Goal: Find specific page/section: Find specific page/section

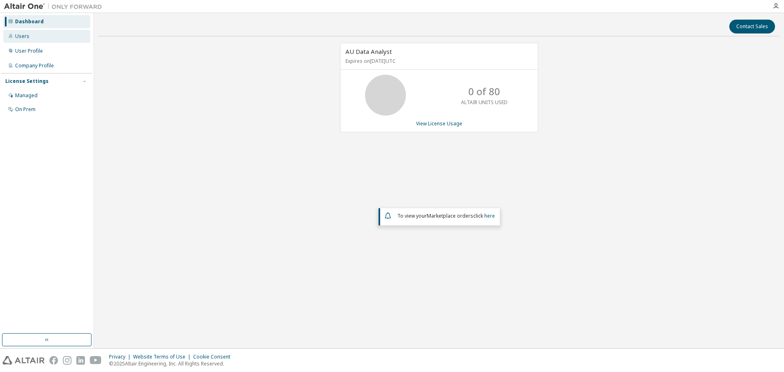
click at [27, 36] on div "Users" at bounding box center [22, 36] width 14 height 7
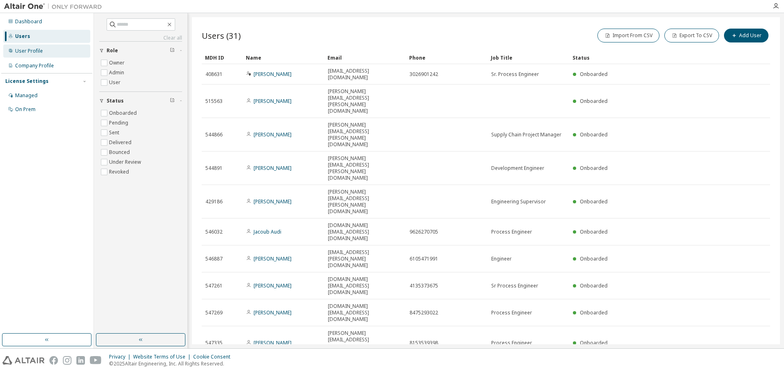
click at [27, 51] on div "User Profile" at bounding box center [29, 51] width 28 height 7
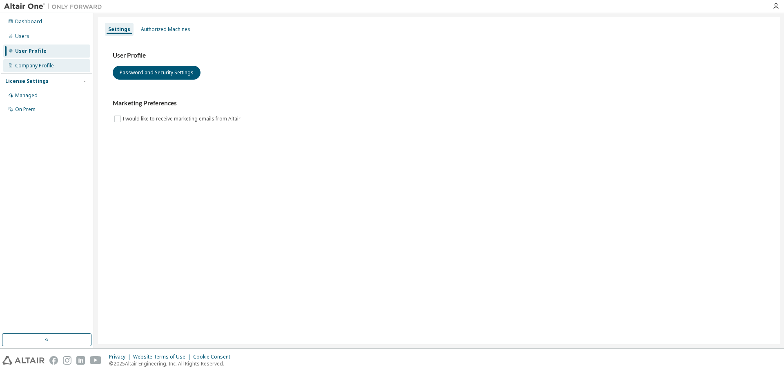
click at [28, 67] on div "Company Profile" at bounding box center [34, 65] width 39 height 7
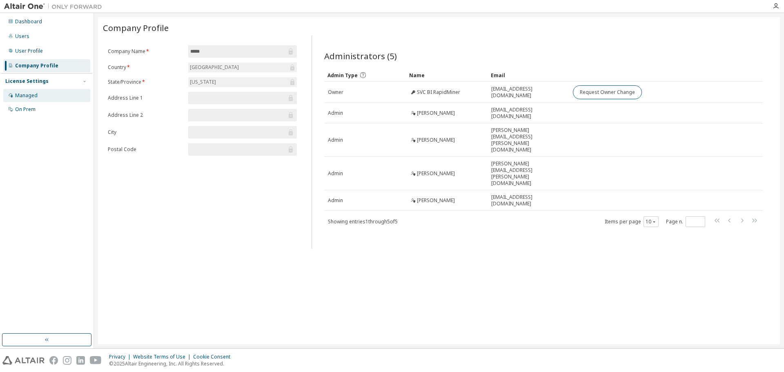
click at [29, 95] on div "Managed" at bounding box center [26, 95] width 22 height 7
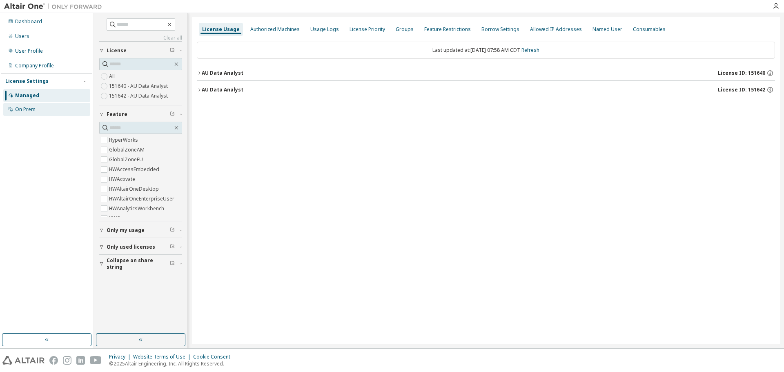
click at [25, 110] on div "On Prem" at bounding box center [25, 109] width 20 height 7
